Goal: Task Accomplishment & Management: Manage account settings

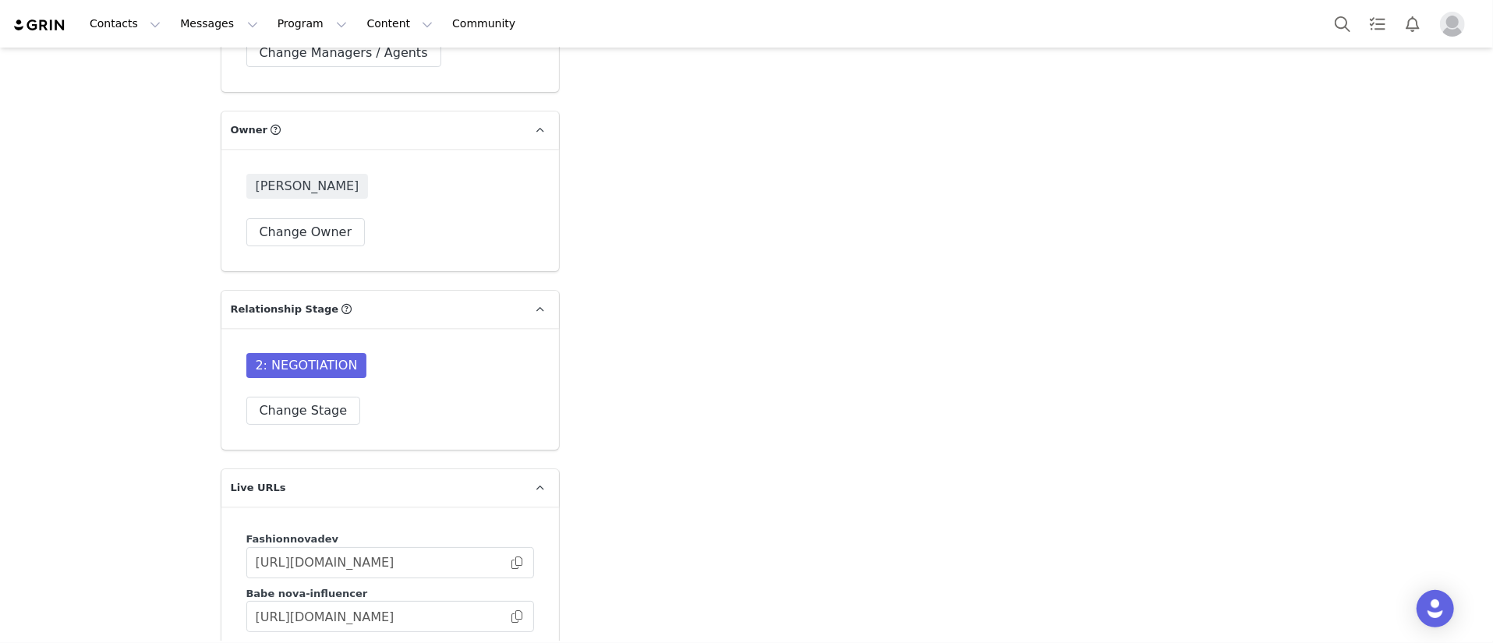
scroll to position [4445, 0]
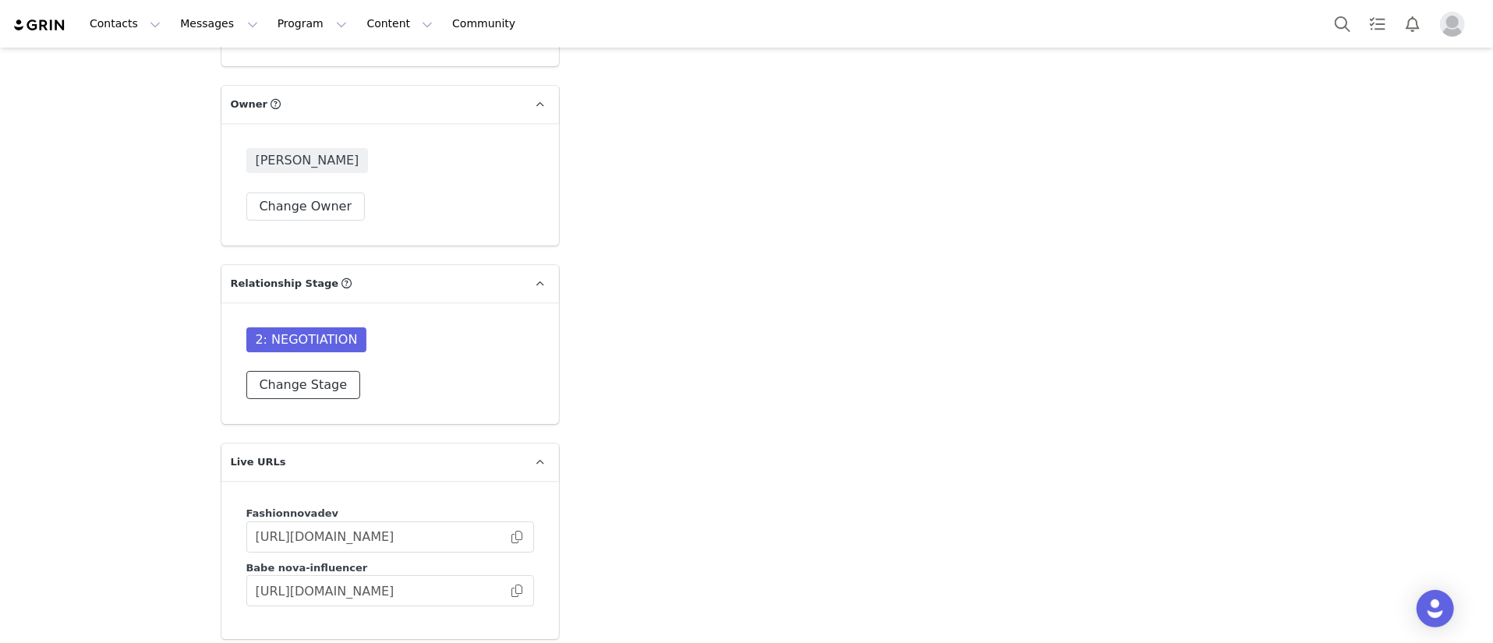
click at [282, 371] on button "Change Stage" at bounding box center [303, 385] width 115 height 28
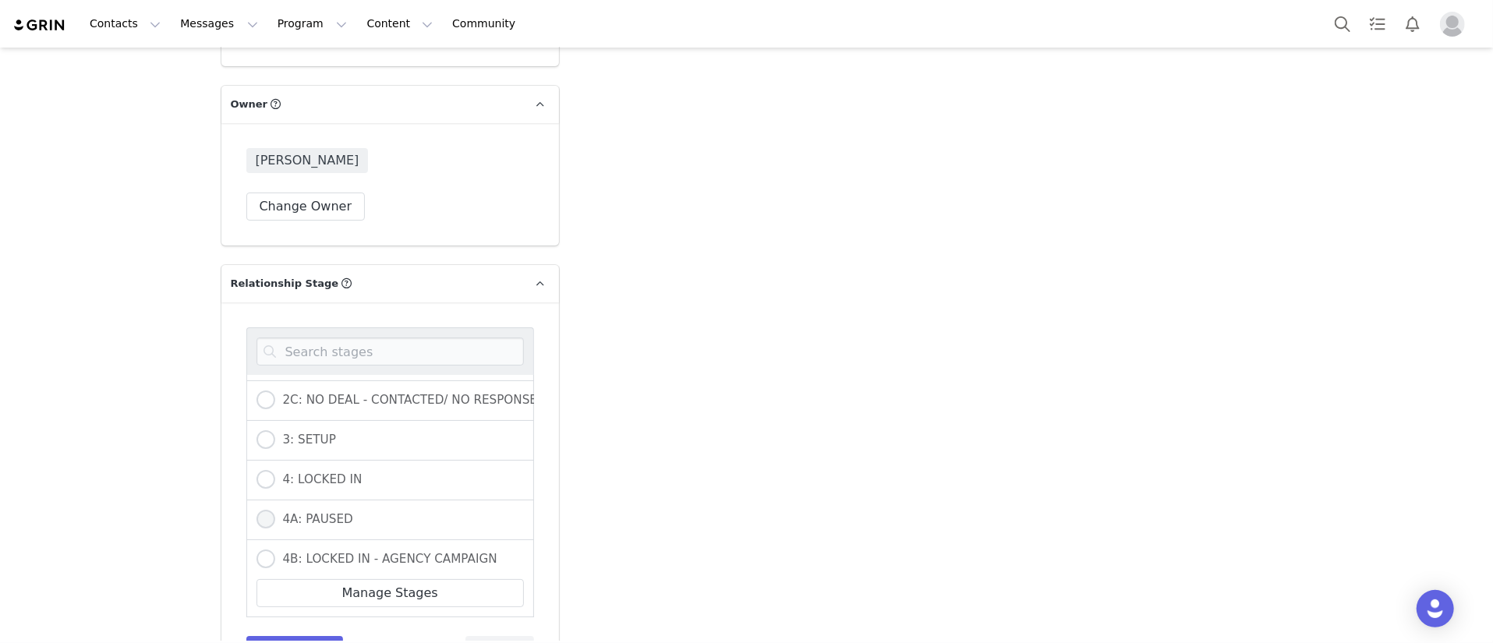
scroll to position [234, 0]
click at [305, 432] on span "3: SETUP" at bounding box center [305, 439] width 61 height 14
click at [275, 430] on input "3: SETUP" at bounding box center [266, 440] width 19 height 20
radio input "true"
radio input "false"
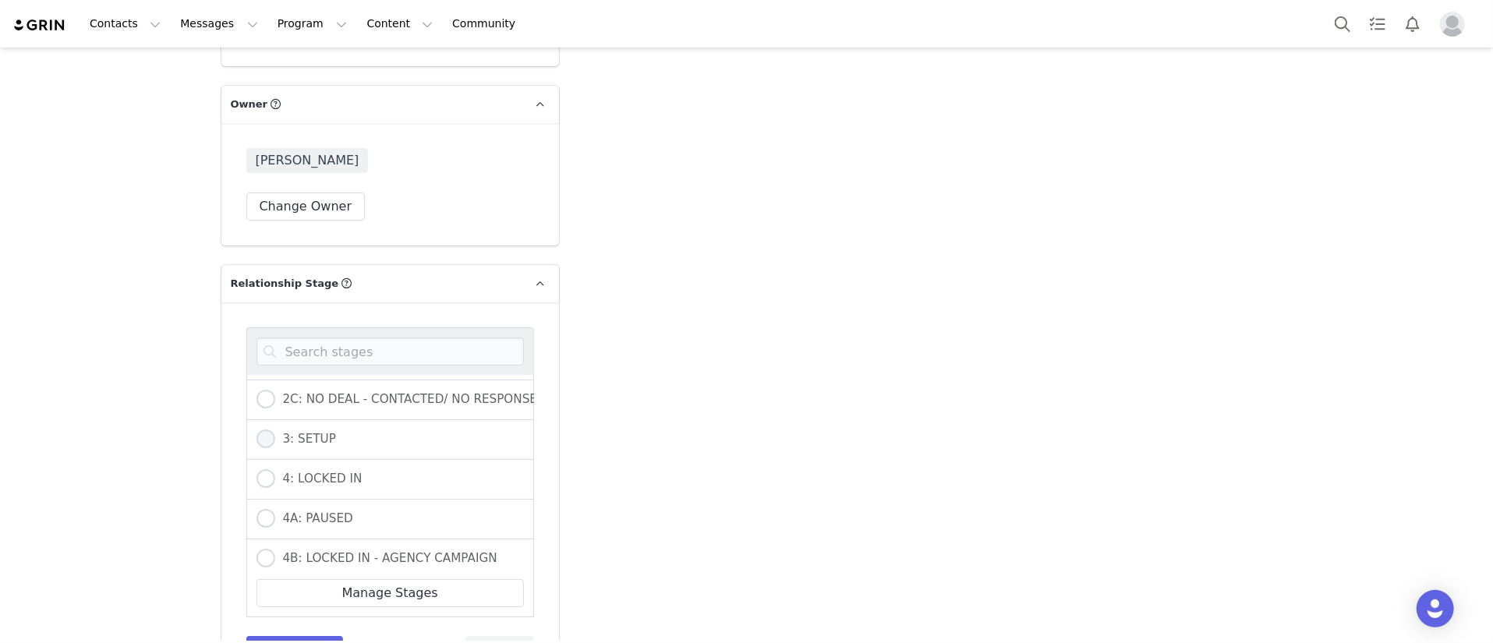
radio input "true"
click at [271, 578] on div "0A: WAITING APPROVAL 0B: NEEDS OUTREACH 1: CONTACTED 2: NEGOTIATION 2A: NO DEAL…" at bounding box center [390, 496] width 288 height 337
click at [275, 636] on button "Save Stage" at bounding box center [294, 650] width 97 height 28
